Goal: Task Accomplishment & Management: Use online tool/utility

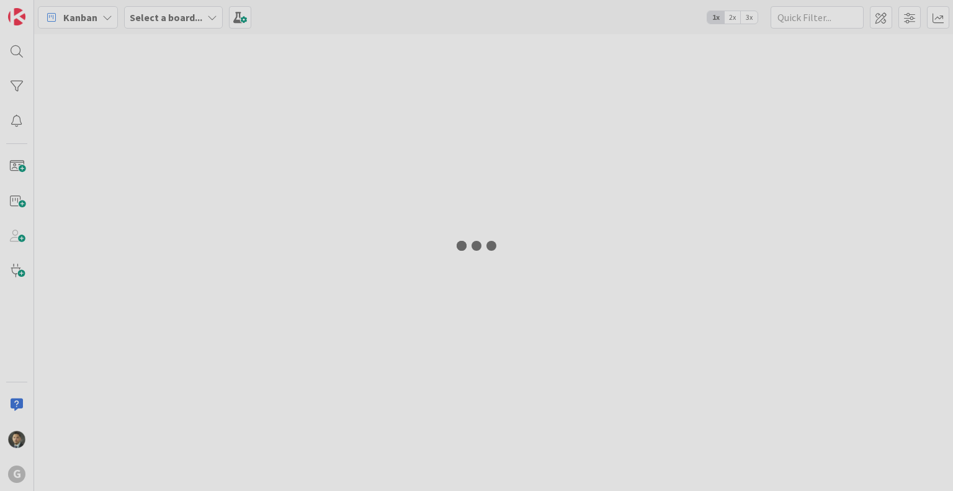
type input "portnof"
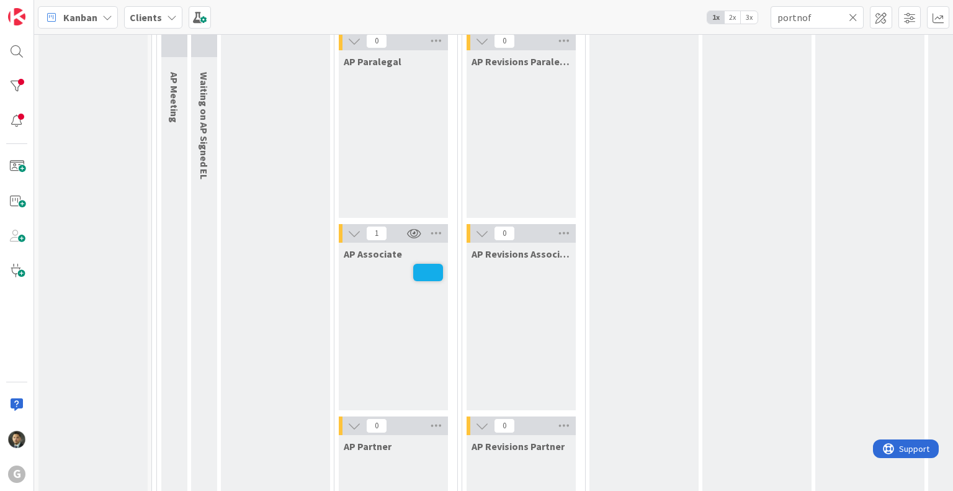
scroll to position [1117, 0]
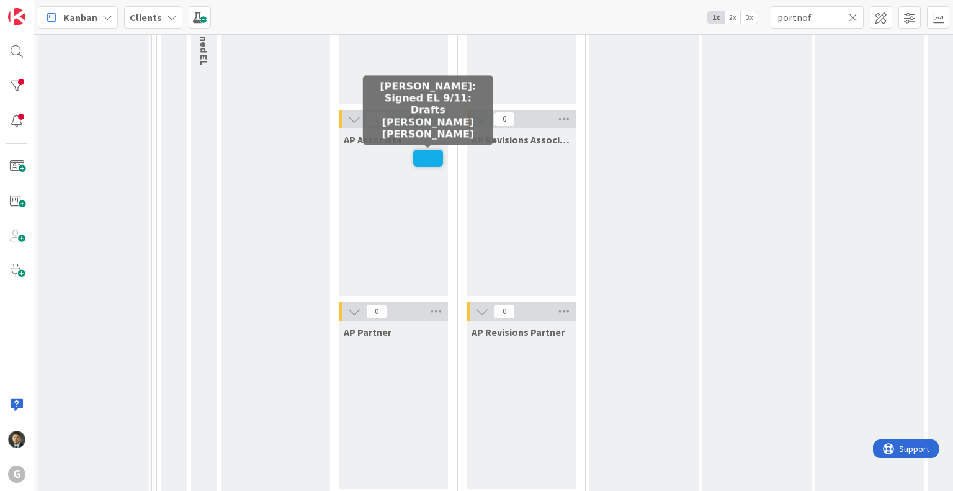
click at [432, 159] on span at bounding box center [428, 157] width 30 height 17
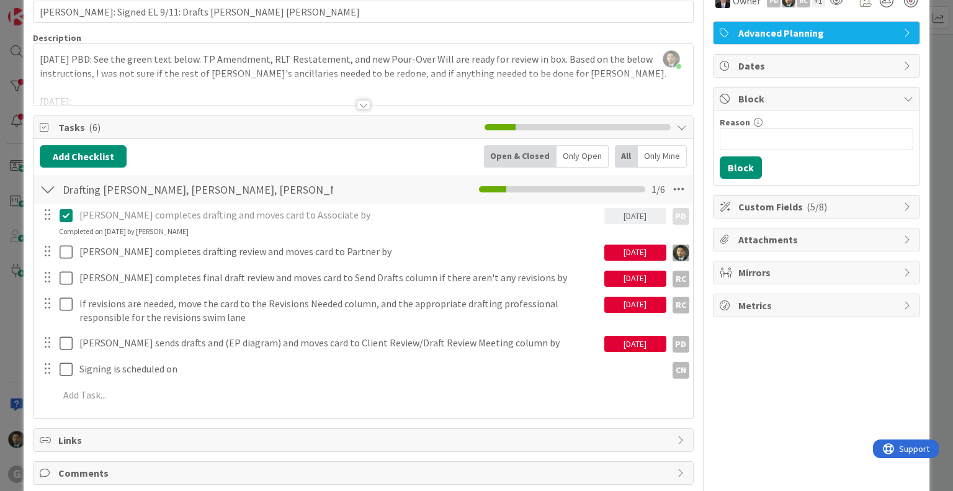
scroll to position [62, 0]
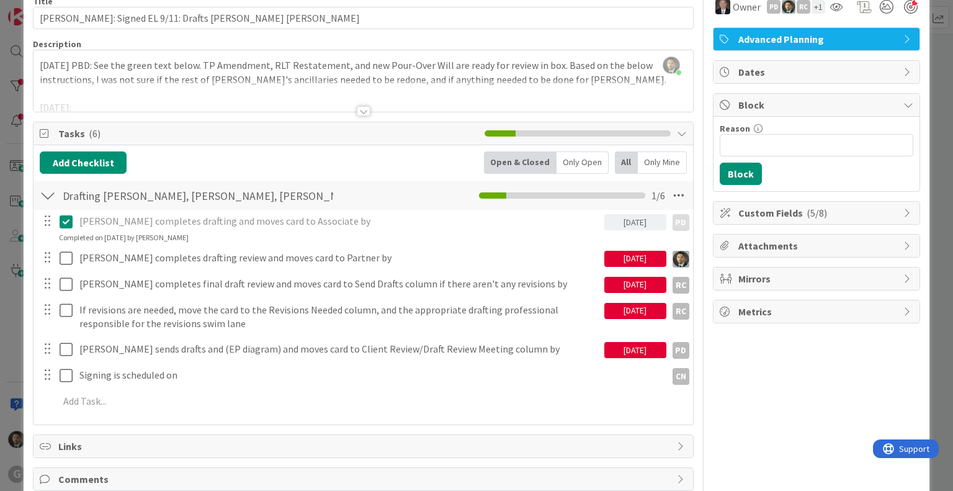
click at [360, 110] on div at bounding box center [364, 111] width 14 height 10
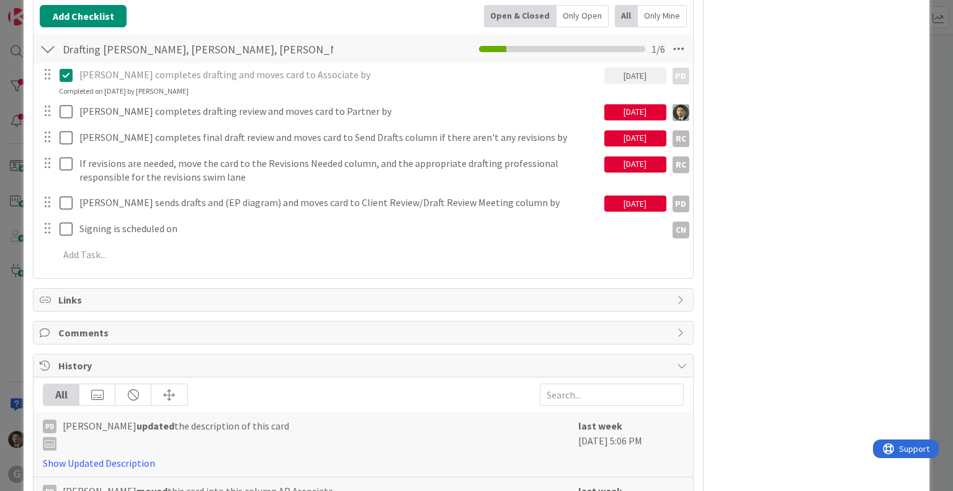
scroll to position [992, 0]
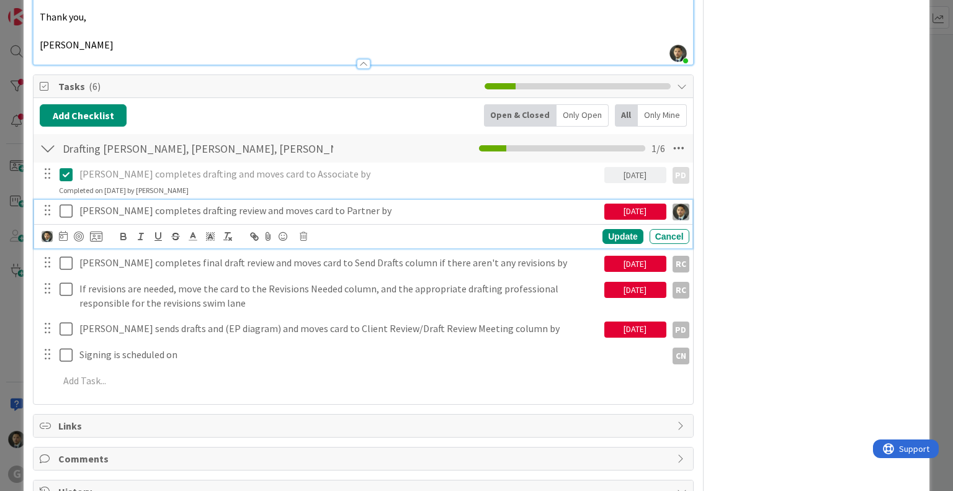
click at [69, 203] on icon at bounding box center [66, 210] width 13 height 15
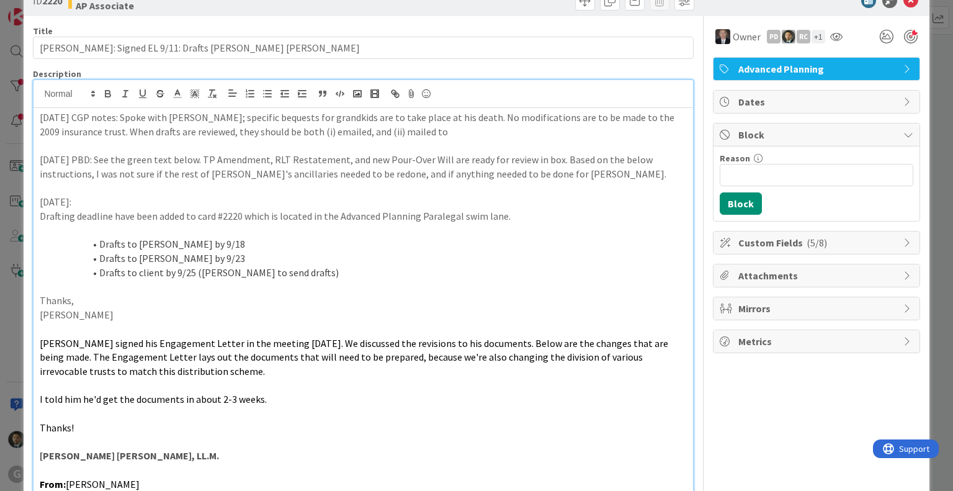
scroll to position [0, 0]
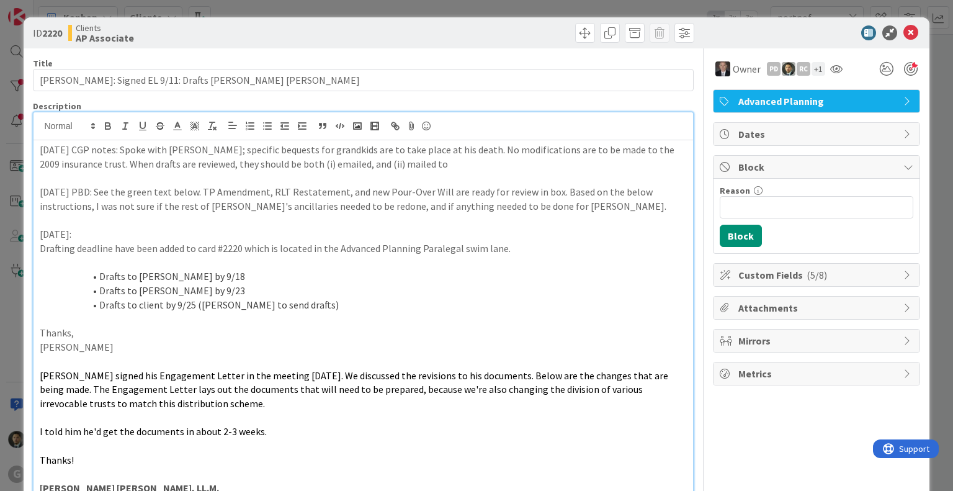
click at [429, 164] on p "[DATE] CGP notes: Spoke with [PERSON_NAME]; specific bequests for grandkids are…" at bounding box center [363, 157] width 646 height 28
click at [336, 162] on p "[DATE] CGP notes: Spoke with [PERSON_NAME]; specific bequests for grandkids are…" at bounding box center [363, 157] width 646 height 28
drag, startPoint x: 85, startPoint y: 165, endPoint x: 128, endPoint y: 163, distance: 43.5
click at [127, 163] on p "[DATE] CGP notes: Spoke with [PERSON_NAME]; specific bequests for grandkids are…" at bounding box center [363, 157] width 646 height 28
click at [149, 163] on p "[DATE] CGP notes: Spoke with [PERSON_NAME]; specific bequests for grandkids are…" at bounding box center [363, 157] width 646 height 28
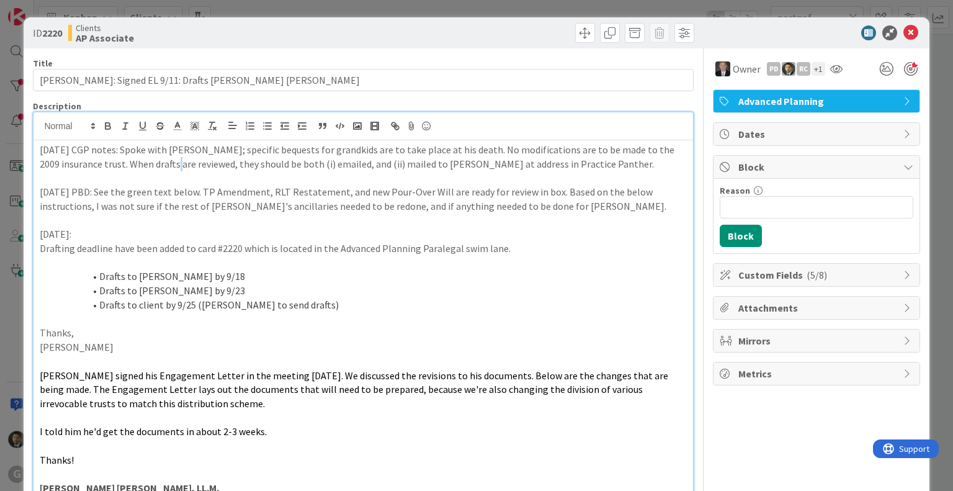
click at [150, 163] on p "[DATE] CGP notes: Spoke with [PERSON_NAME]; specific bequests for grandkids are…" at bounding box center [363, 157] width 646 height 28
click at [151, 162] on p "[DATE] CGP notes: Spoke with [PERSON_NAME]; specific bequests for grandkids are…" at bounding box center [363, 157] width 646 height 28
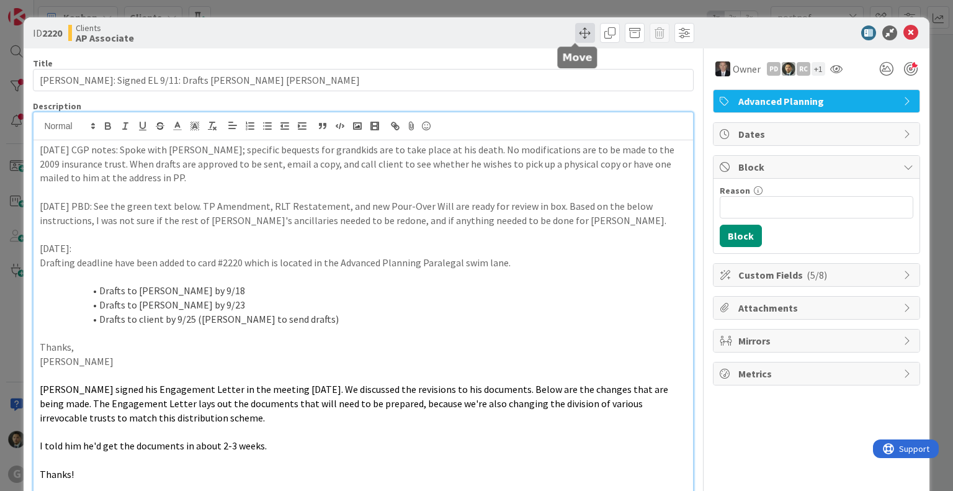
click at [576, 35] on span at bounding box center [585, 33] width 20 height 20
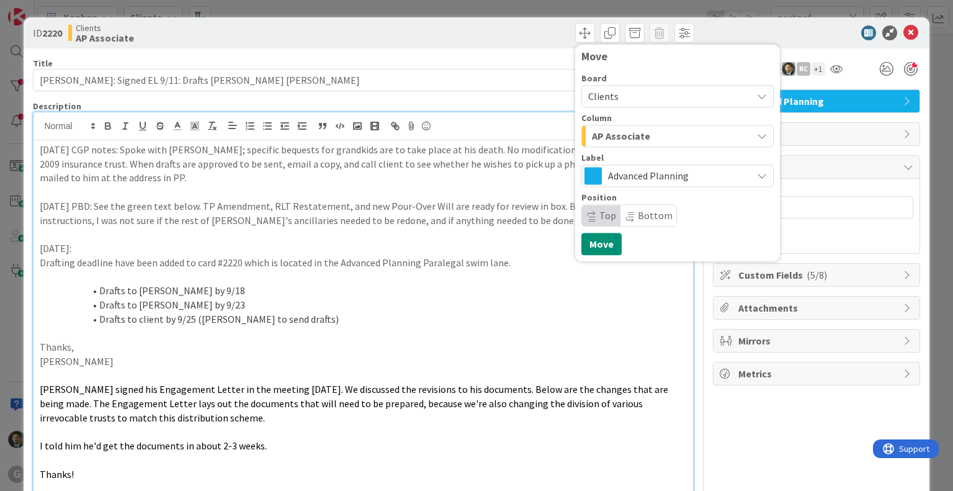
click at [606, 131] on span "AP Associate" at bounding box center [621, 136] width 58 height 16
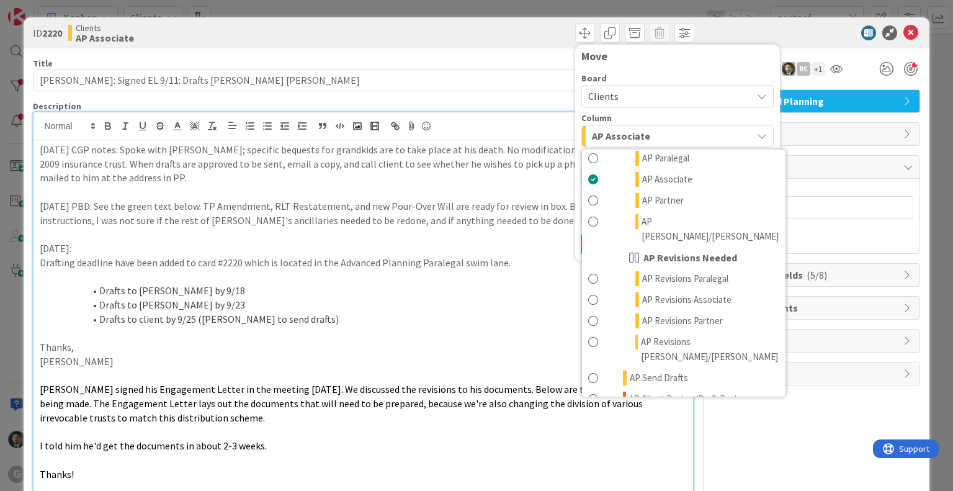
scroll to position [558, 0]
click at [642, 192] on span "AP Partner" at bounding box center [663, 199] width 42 height 15
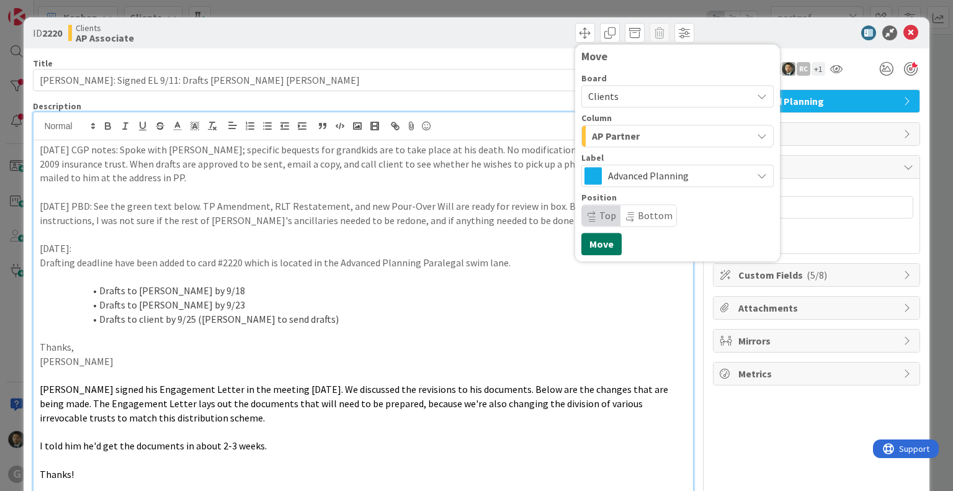
click at [592, 247] on button "Move" at bounding box center [601, 244] width 40 height 22
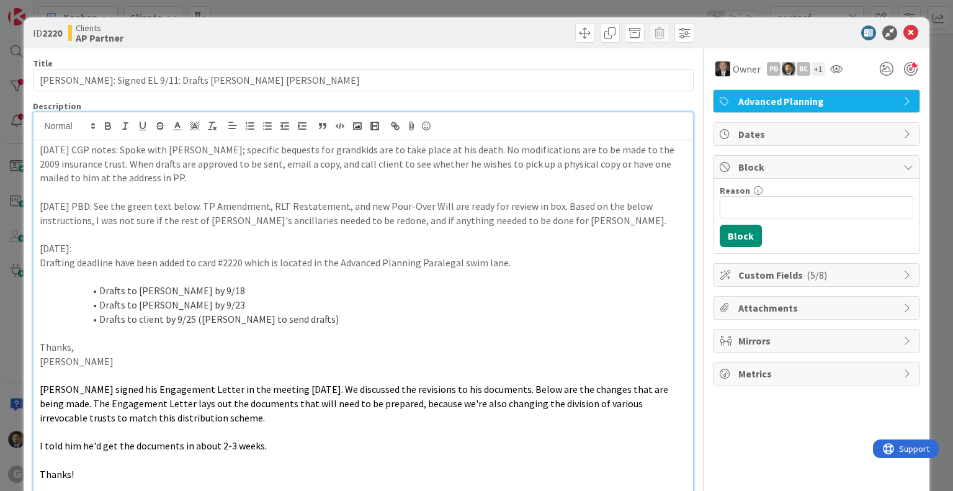
click at [531, 11] on div "ID 2220 Clients AP Partner Move Move Title 53 / 128 [PERSON_NAME]: Signed EL 9/…" at bounding box center [476, 245] width 953 height 491
